Goal: Information Seeking & Learning: Learn about a topic

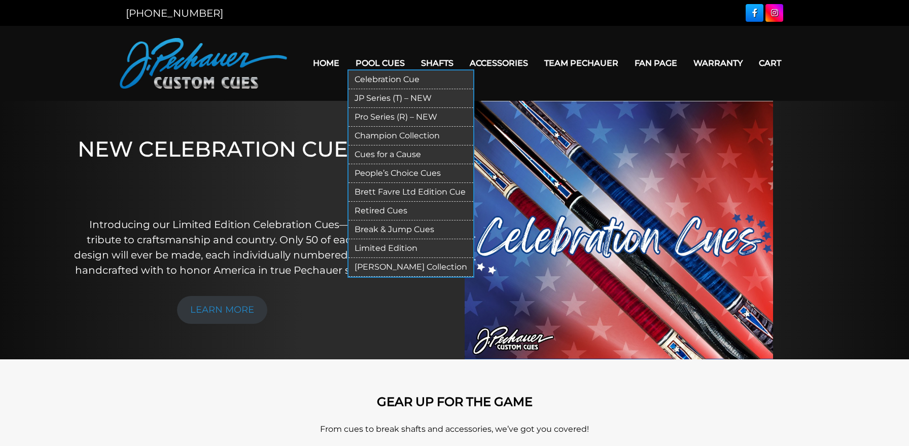
click at [388, 118] on link "Pro Series (R) – NEW" at bounding box center [410, 117] width 125 height 19
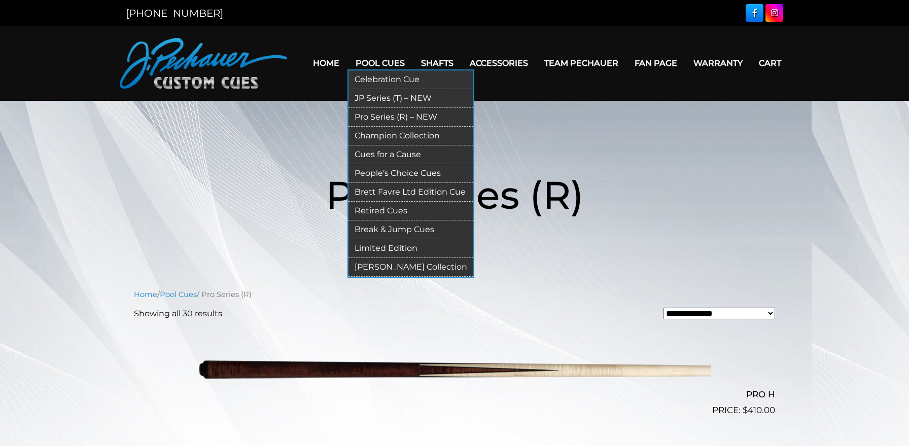
click at [364, 97] on link "JP Series (T) – NEW" at bounding box center [410, 98] width 125 height 19
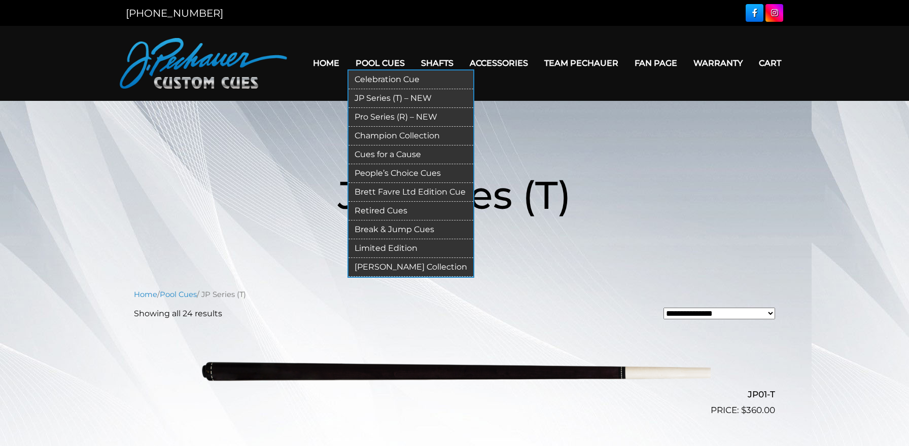
click at [374, 137] on link "Champion Collection" at bounding box center [410, 136] width 125 height 19
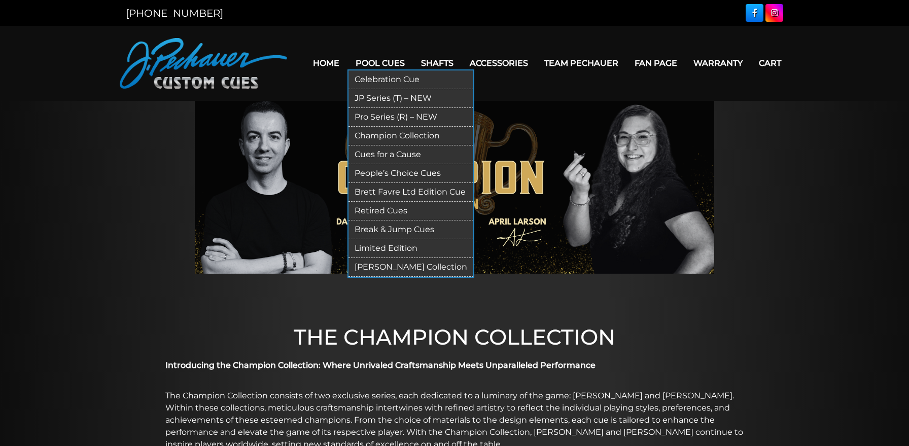
click at [370, 251] on link "Limited Edition" at bounding box center [410, 248] width 125 height 19
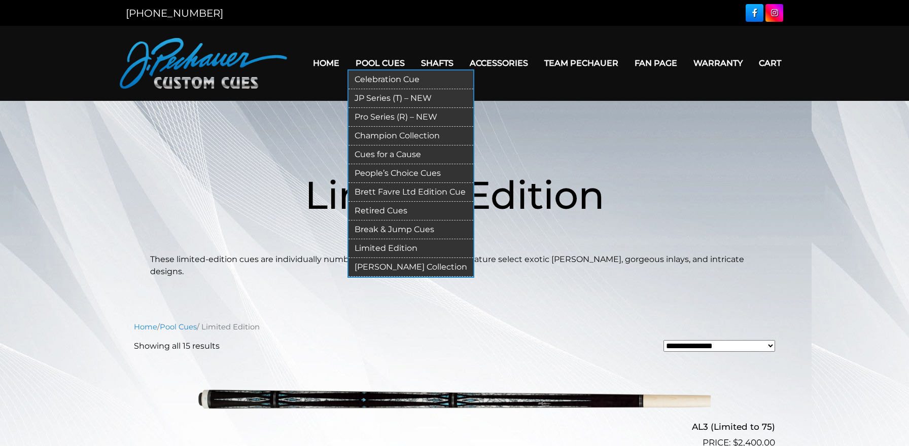
click at [385, 136] on link "Champion Collection" at bounding box center [410, 136] width 125 height 19
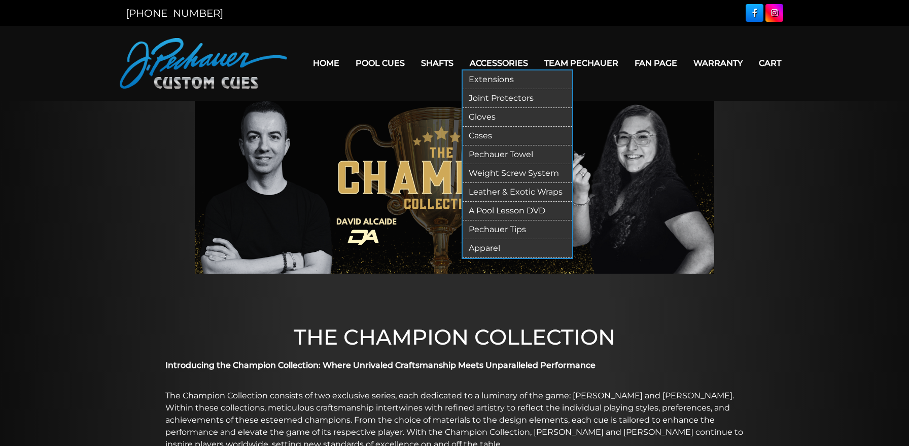
click at [485, 135] on link "Cases" at bounding box center [518, 136] width 110 height 19
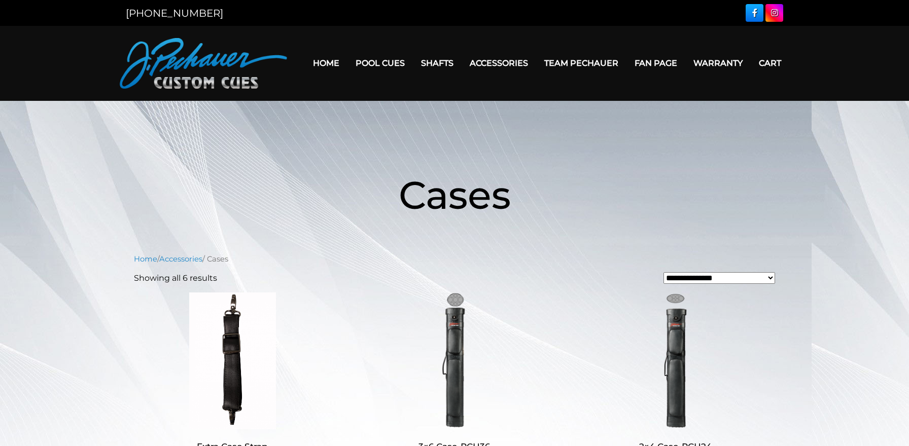
click at [326, 64] on link "Home" at bounding box center [326, 63] width 43 height 26
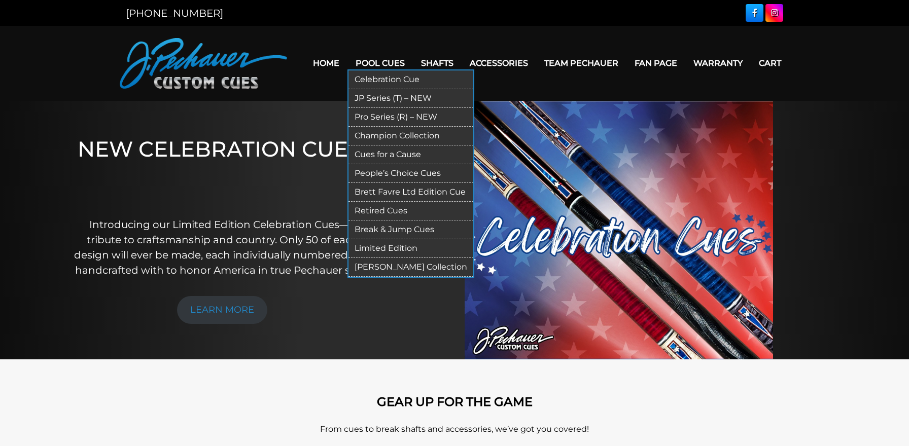
click at [376, 211] on link "Retired Cues" at bounding box center [410, 211] width 125 height 19
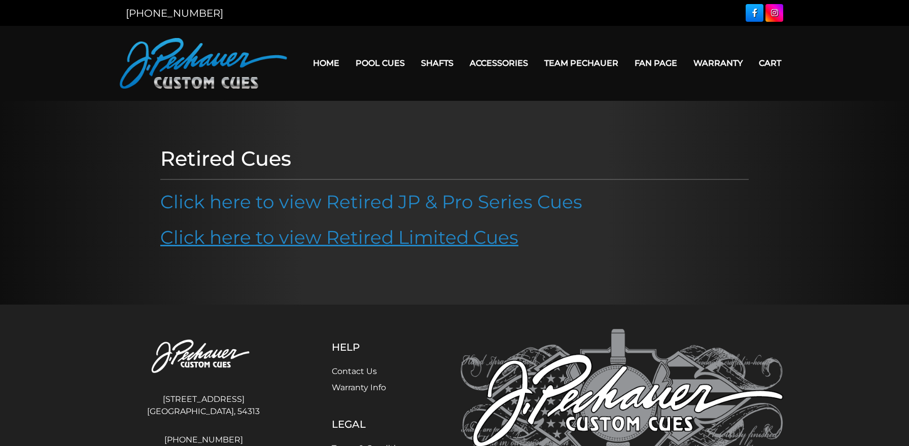
click at [376, 238] on link "Click here to view Retired Limited Cues" at bounding box center [339, 237] width 358 height 22
click at [233, 78] on img at bounding box center [203, 63] width 167 height 51
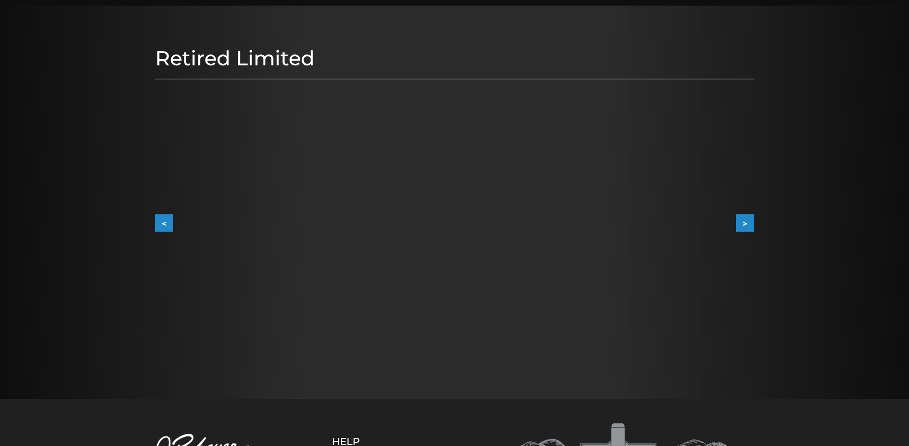
scroll to position [106, 0]
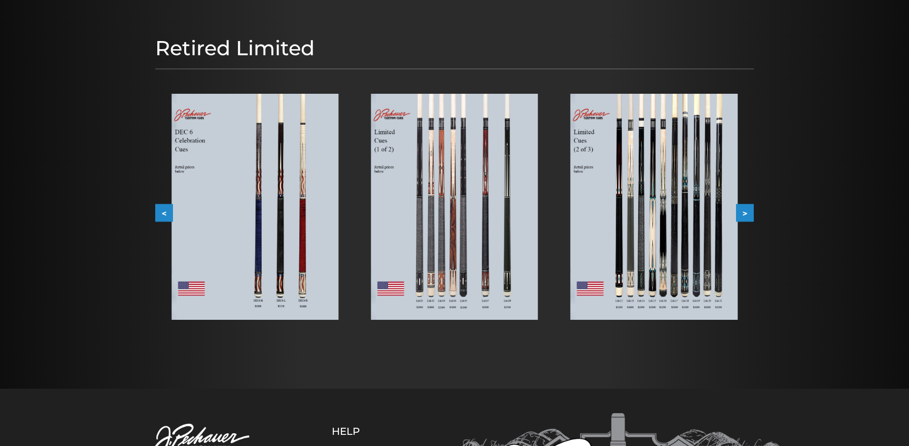
click at [267, 221] on img at bounding box center [254, 207] width 167 height 226
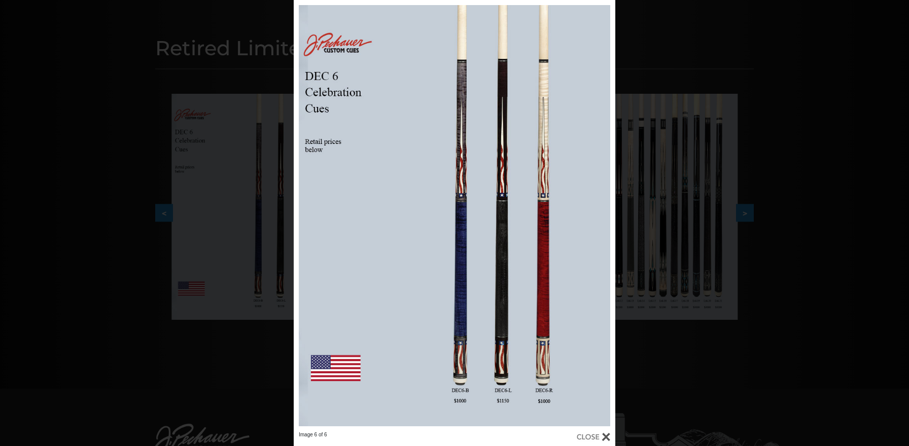
click at [697, 383] on div "Image 6 of 6" at bounding box center [454, 223] width 909 height 446
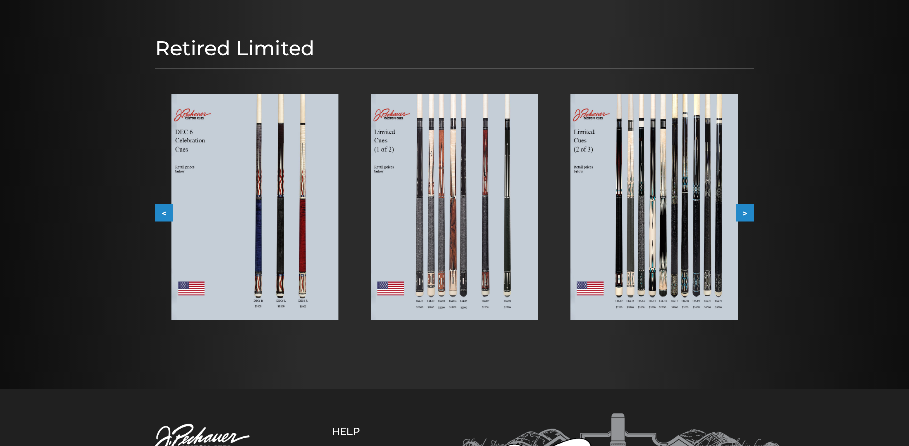
click at [462, 242] on img at bounding box center [454, 207] width 167 height 226
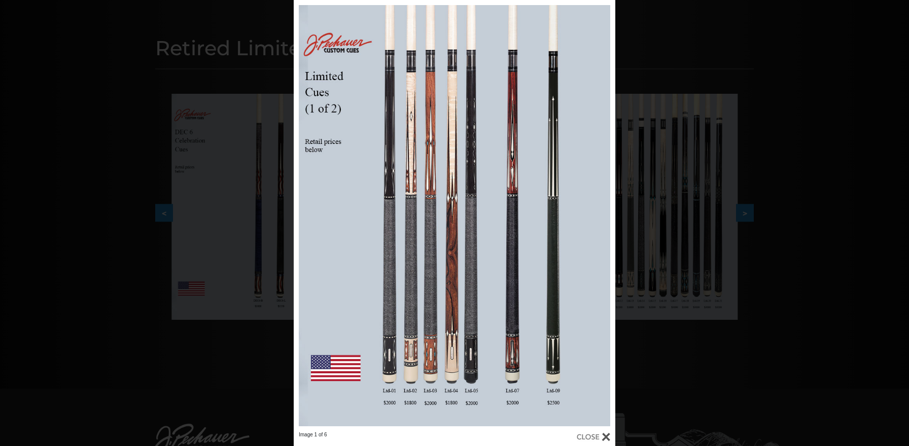
click at [698, 360] on div "Image 1 of 6" at bounding box center [454, 223] width 909 height 446
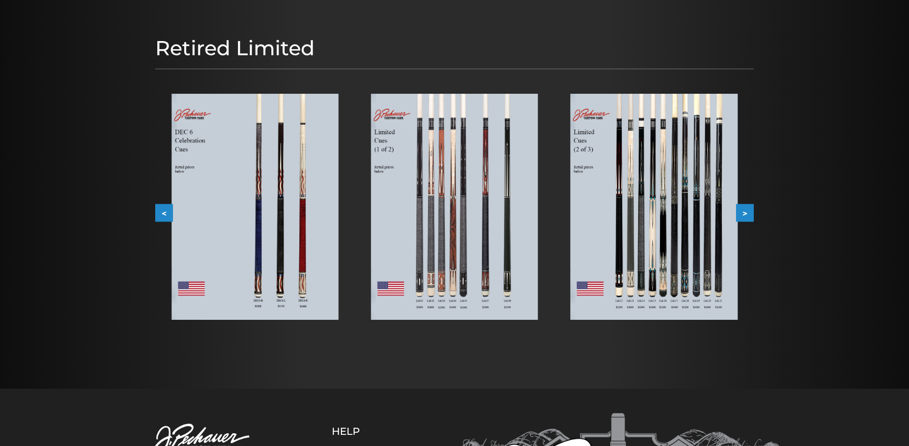
click at [660, 264] on img at bounding box center [654, 207] width 167 height 226
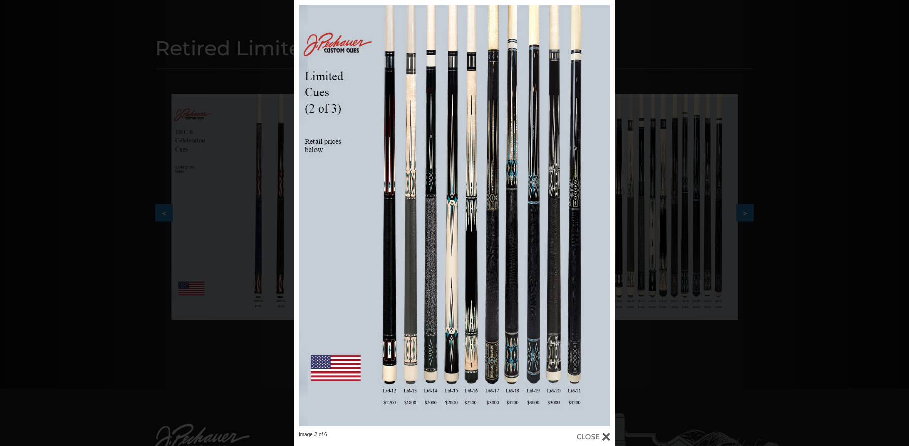
click at [582, 441] on div at bounding box center [593, 437] width 33 height 11
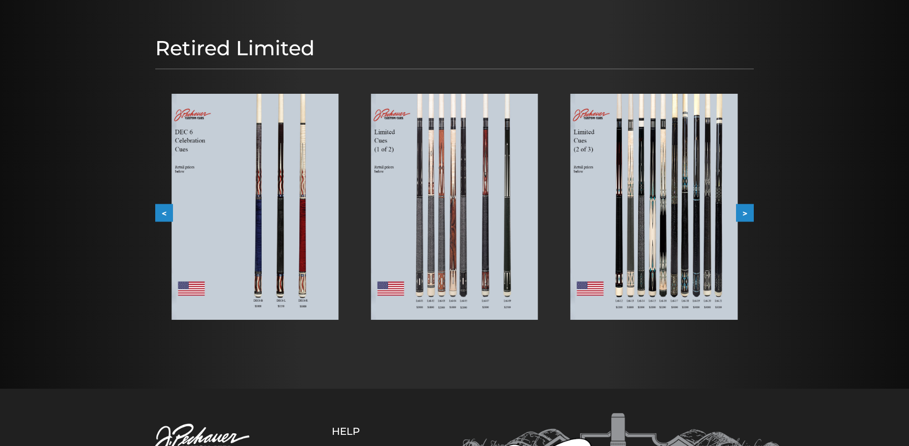
click at [741, 215] on button ">" at bounding box center [745, 213] width 18 height 18
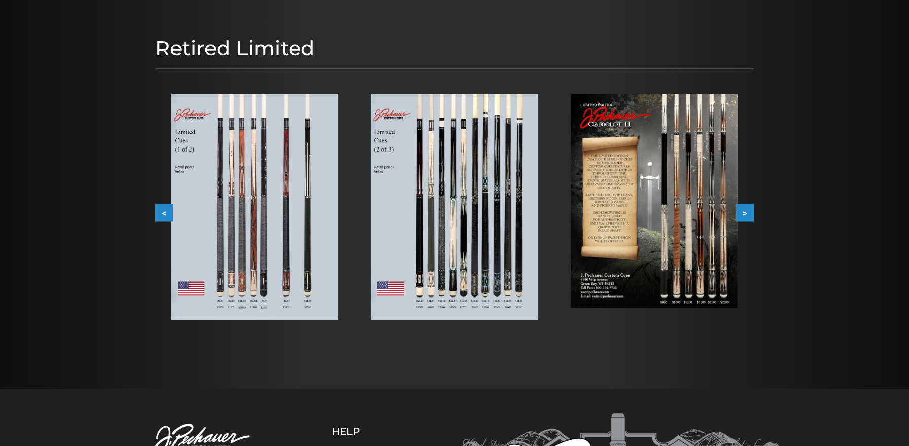
click at [748, 214] on button ">" at bounding box center [745, 213] width 18 height 18
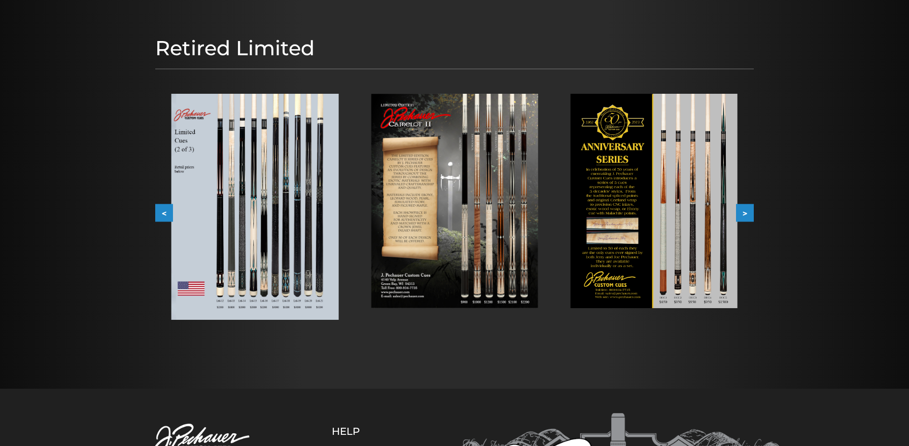
click at [748, 214] on button ">" at bounding box center [745, 213] width 18 height 18
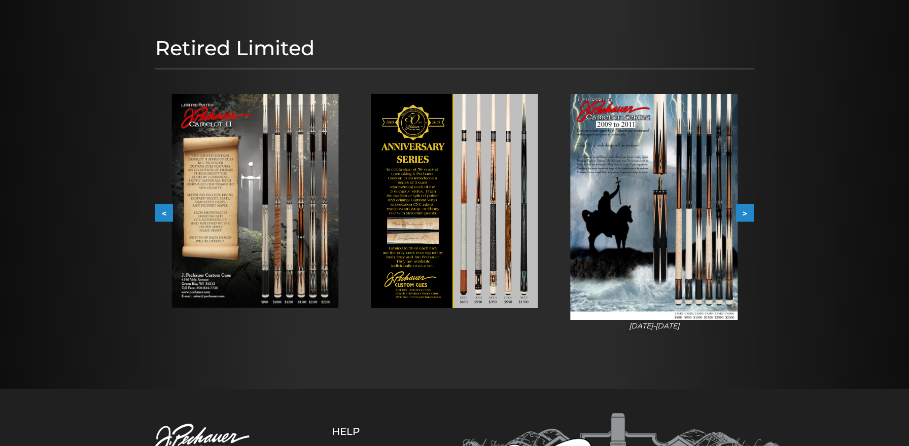
click at [748, 214] on button ">" at bounding box center [745, 213] width 18 height 18
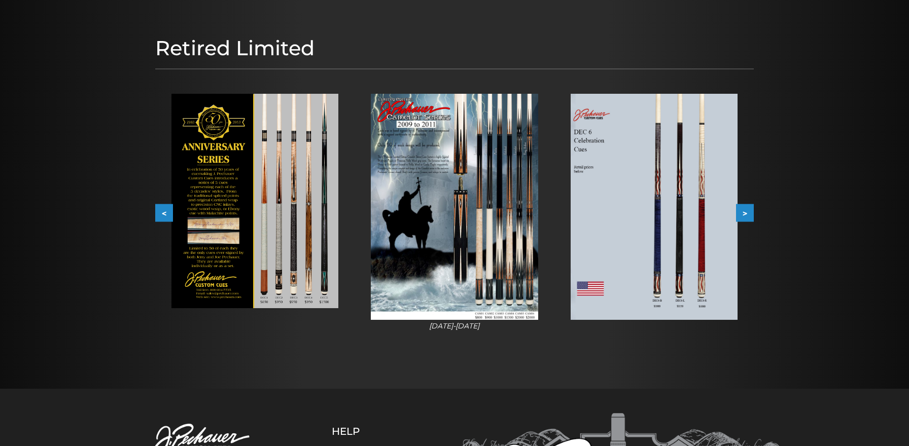
click at [748, 214] on button ">" at bounding box center [745, 213] width 18 height 18
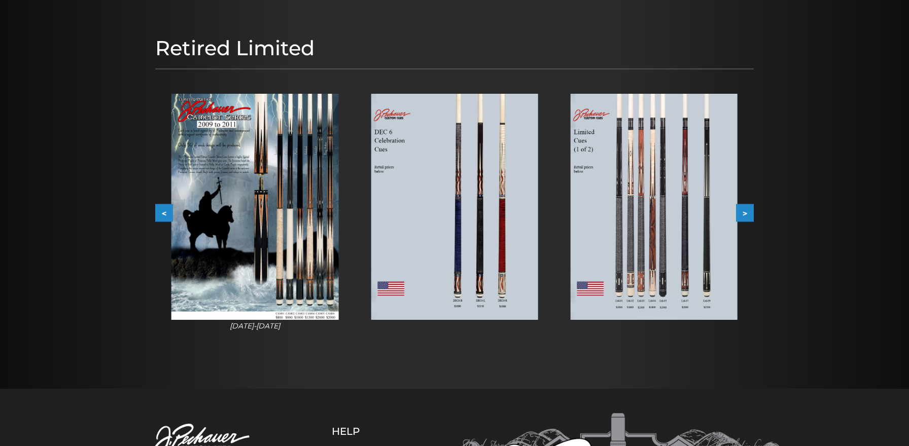
click at [748, 214] on button ">" at bounding box center [745, 213] width 18 height 18
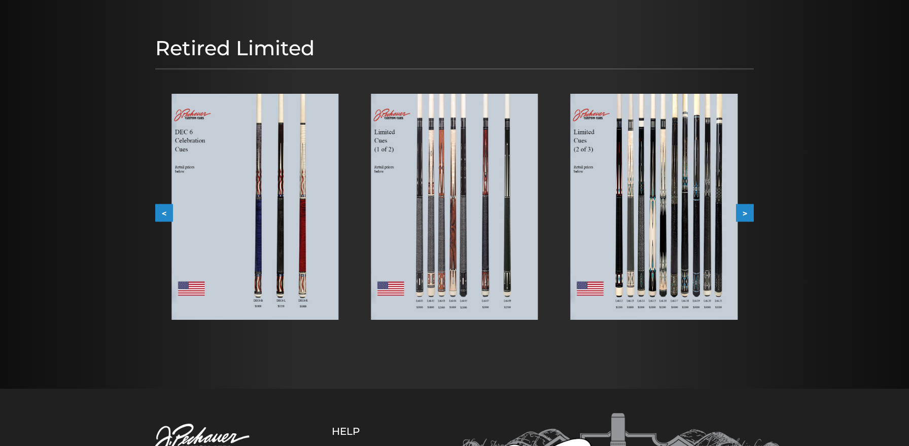
click at [748, 214] on button ">" at bounding box center [745, 213] width 18 height 18
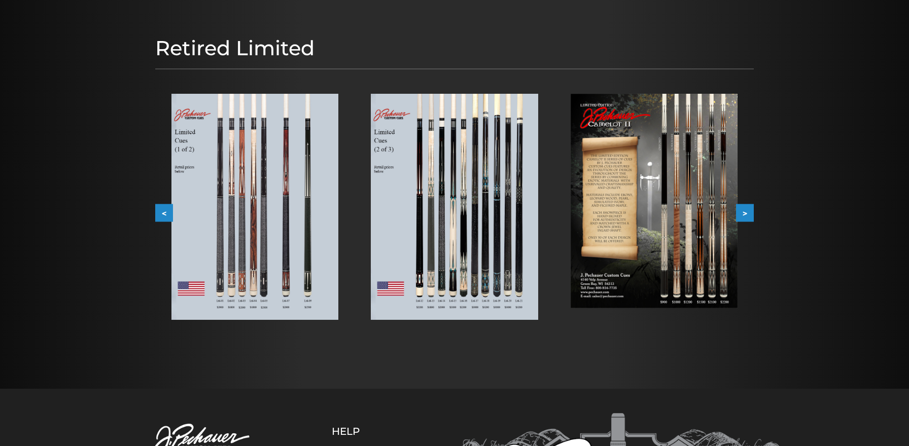
click at [748, 214] on button ">" at bounding box center [745, 213] width 18 height 18
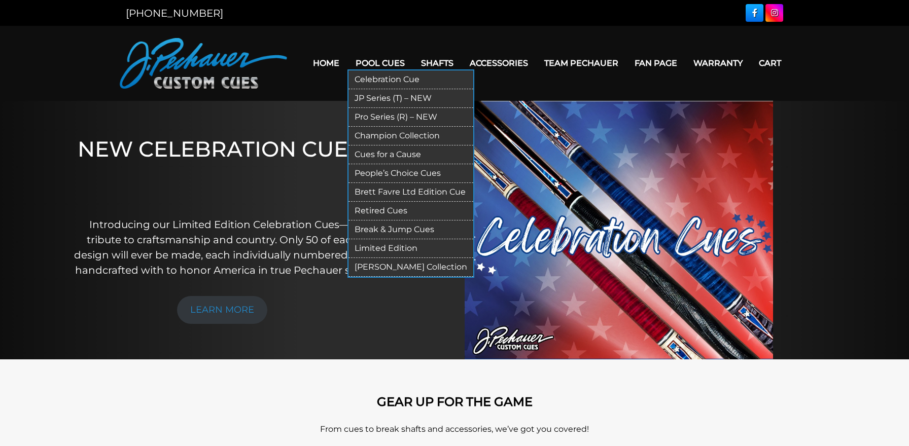
click at [361, 120] on link "Pro Series (R) – NEW" at bounding box center [410, 117] width 125 height 19
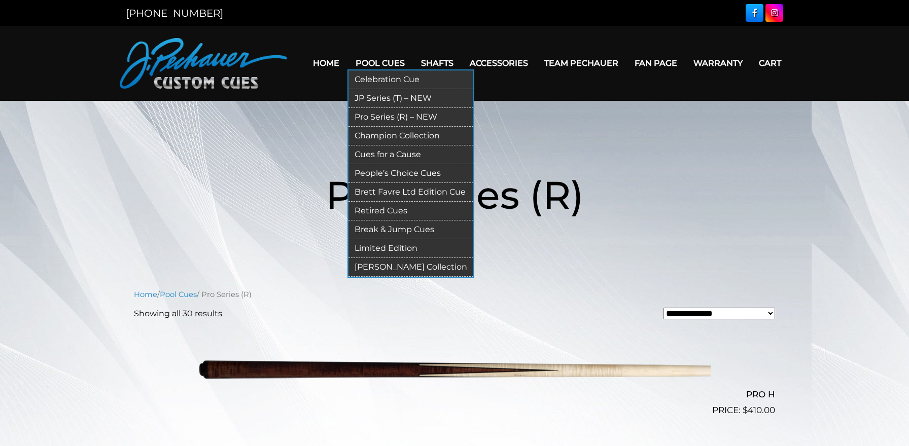
click at [376, 137] on link "Champion Collection" at bounding box center [410, 136] width 125 height 19
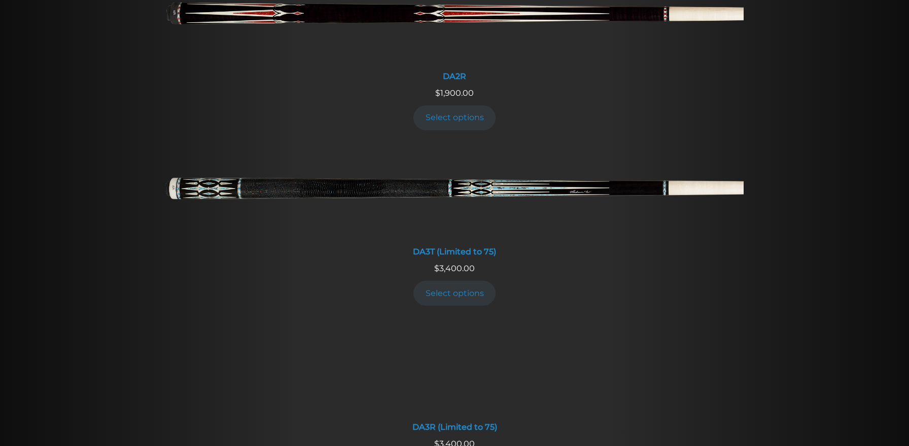
scroll to position [1760, 0]
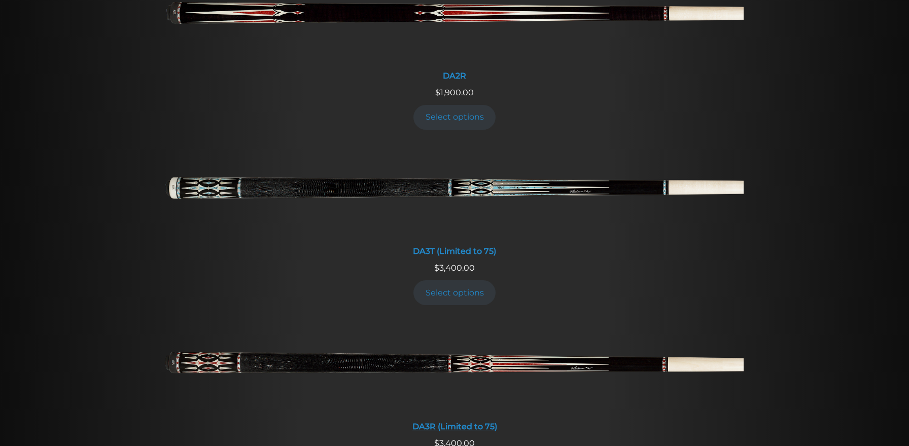
click at [433, 368] on img at bounding box center [454, 368] width 578 height 96
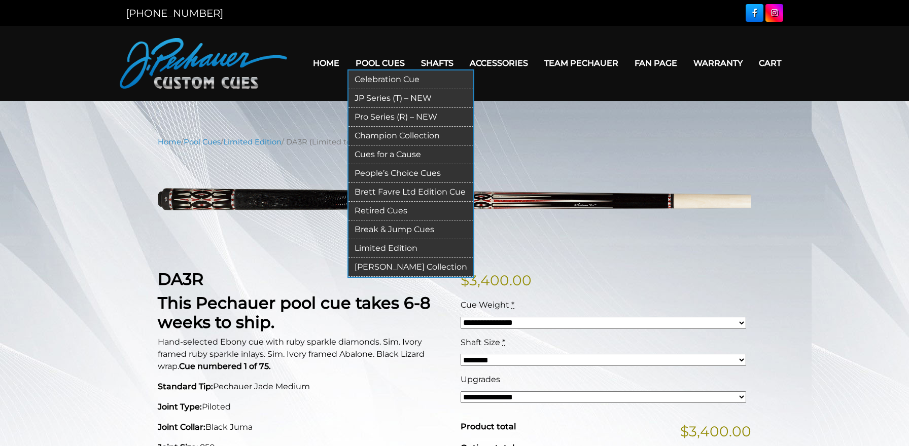
click at [380, 152] on link "Cues for a Cause" at bounding box center [410, 155] width 125 height 19
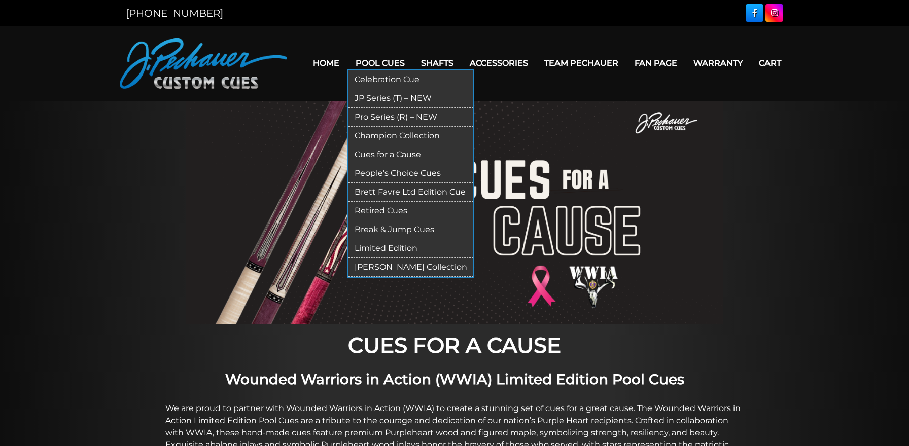
click at [384, 197] on link "Brett Favre Ltd Edition Cue" at bounding box center [410, 192] width 125 height 19
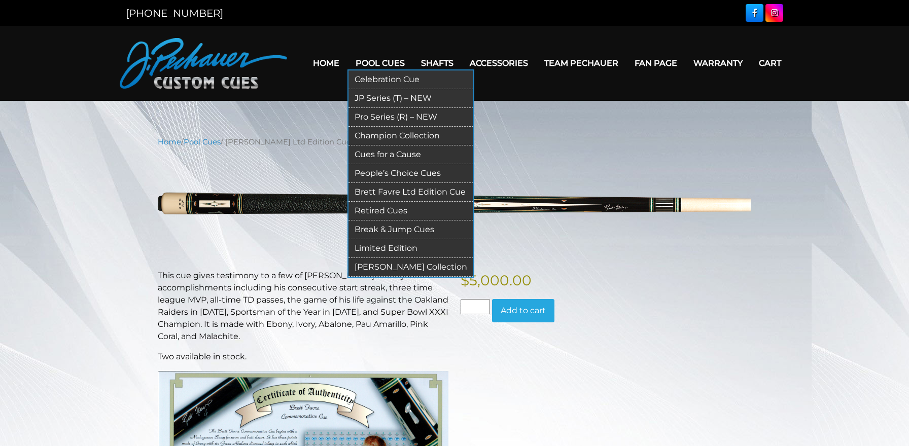
click at [381, 248] on link "Limited Edition" at bounding box center [410, 248] width 125 height 19
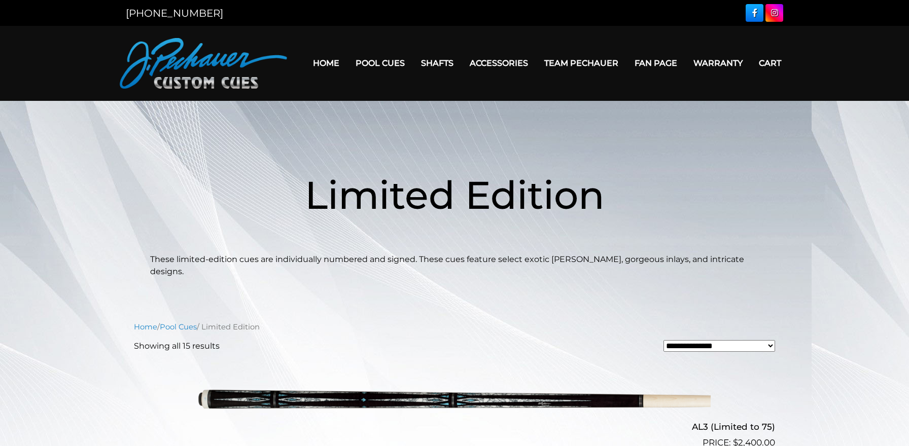
click at [656, 64] on link "Fan Page" at bounding box center [655, 63] width 59 height 26
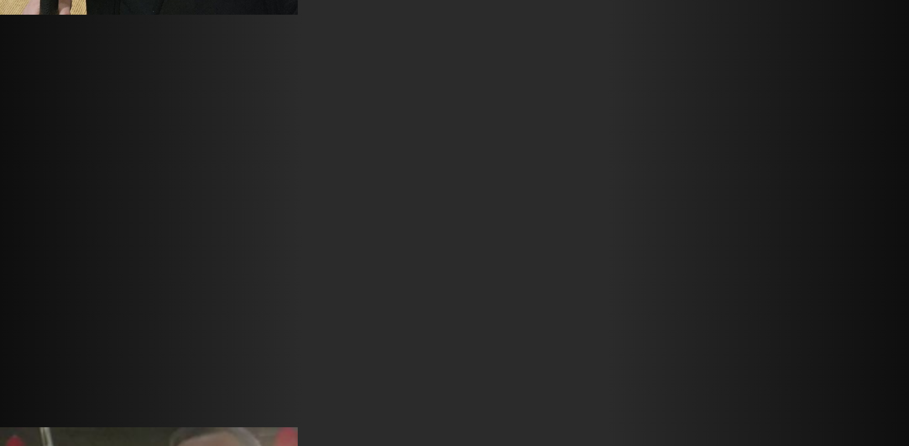
scroll to position [4051, 0]
